Goal: Book appointment/travel/reservation

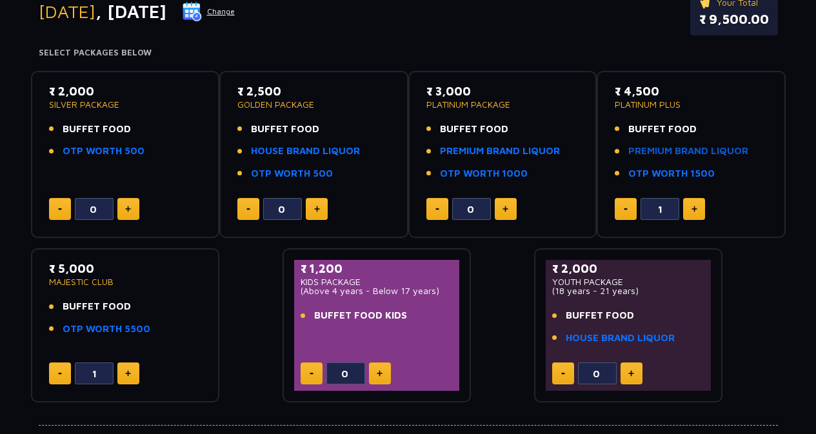
scroll to position [177, 0]
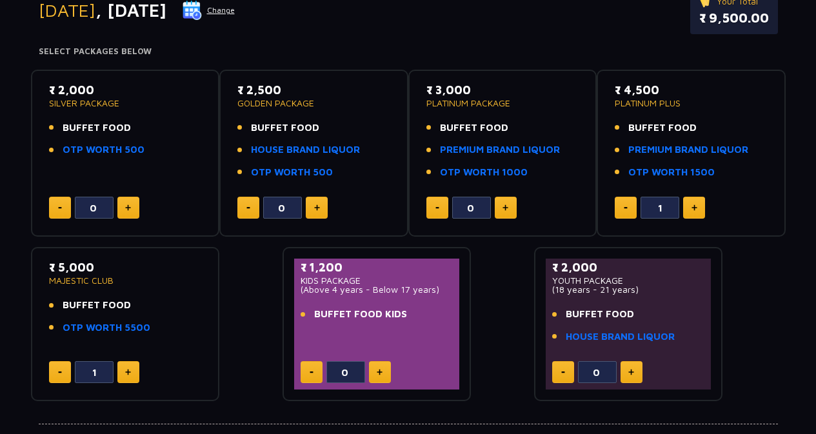
click at [687, 207] on button at bounding box center [694, 208] width 22 height 22
click at [629, 210] on button at bounding box center [625, 208] width 22 height 22
type input "1"
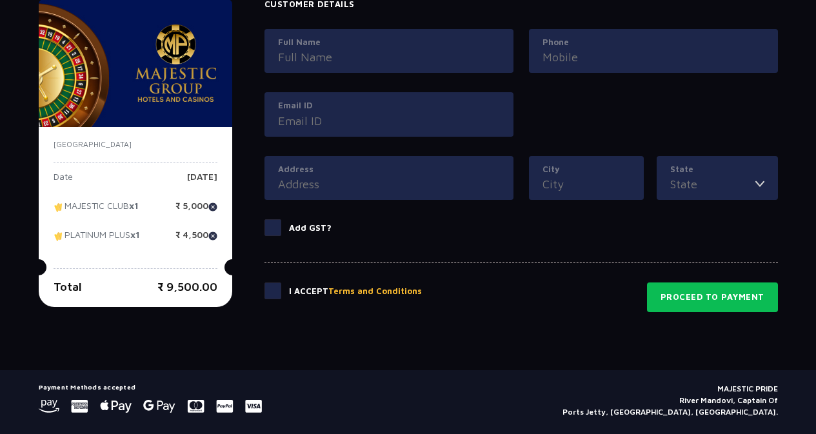
scroll to position [658, 0]
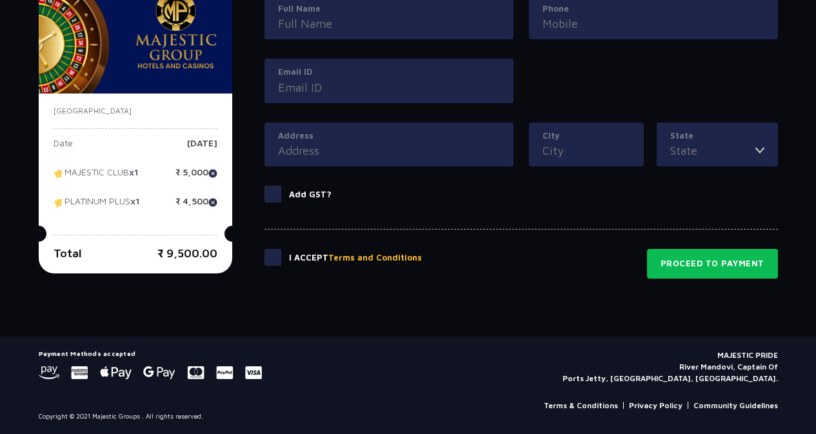
click at [210, 177] on img at bounding box center [212, 173] width 9 height 9
type input "0"
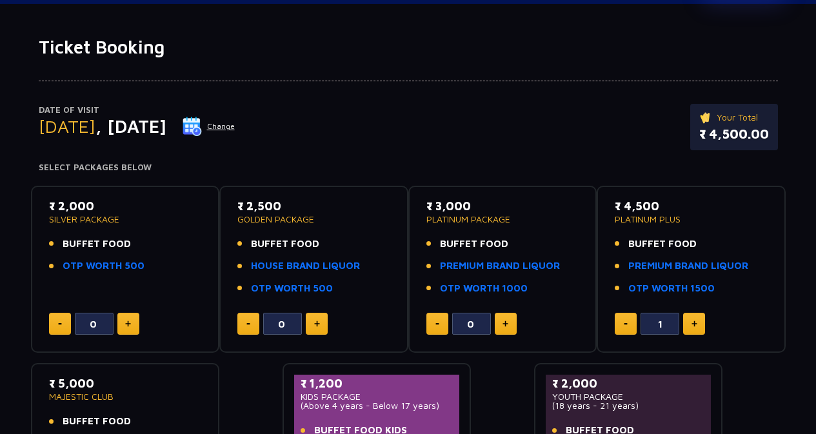
scroll to position [0, 0]
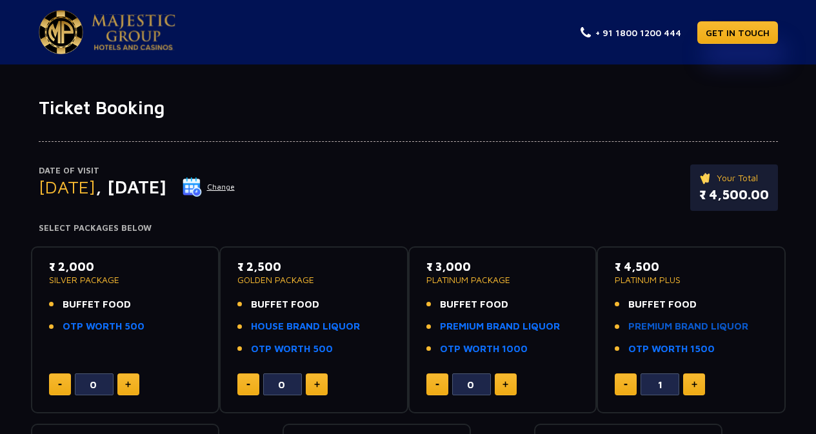
click at [662, 324] on link "PREMIUM BRAND LIQUOR" at bounding box center [688, 326] width 120 height 15
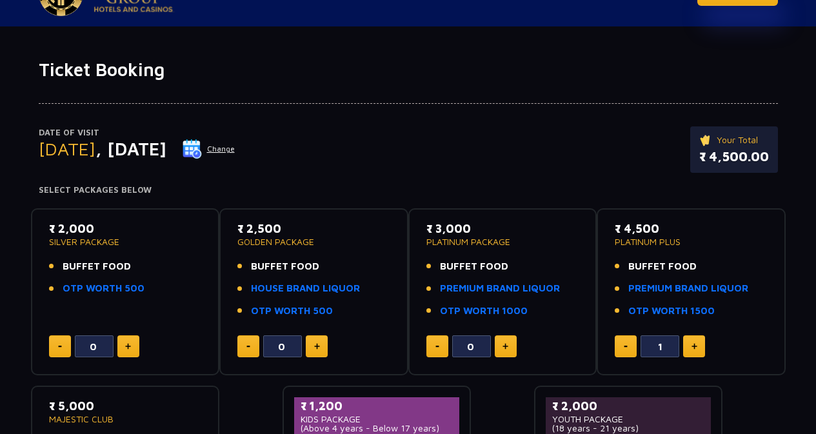
scroll to position [39, 0]
click at [680, 312] on link "OTP WORTH 1500" at bounding box center [671, 310] width 86 height 15
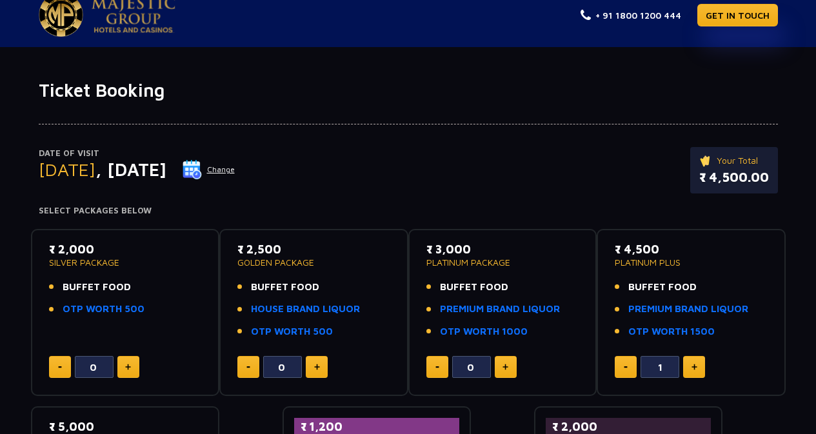
scroll to position [0, 0]
